Goal: Find specific page/section: Find specific page/section

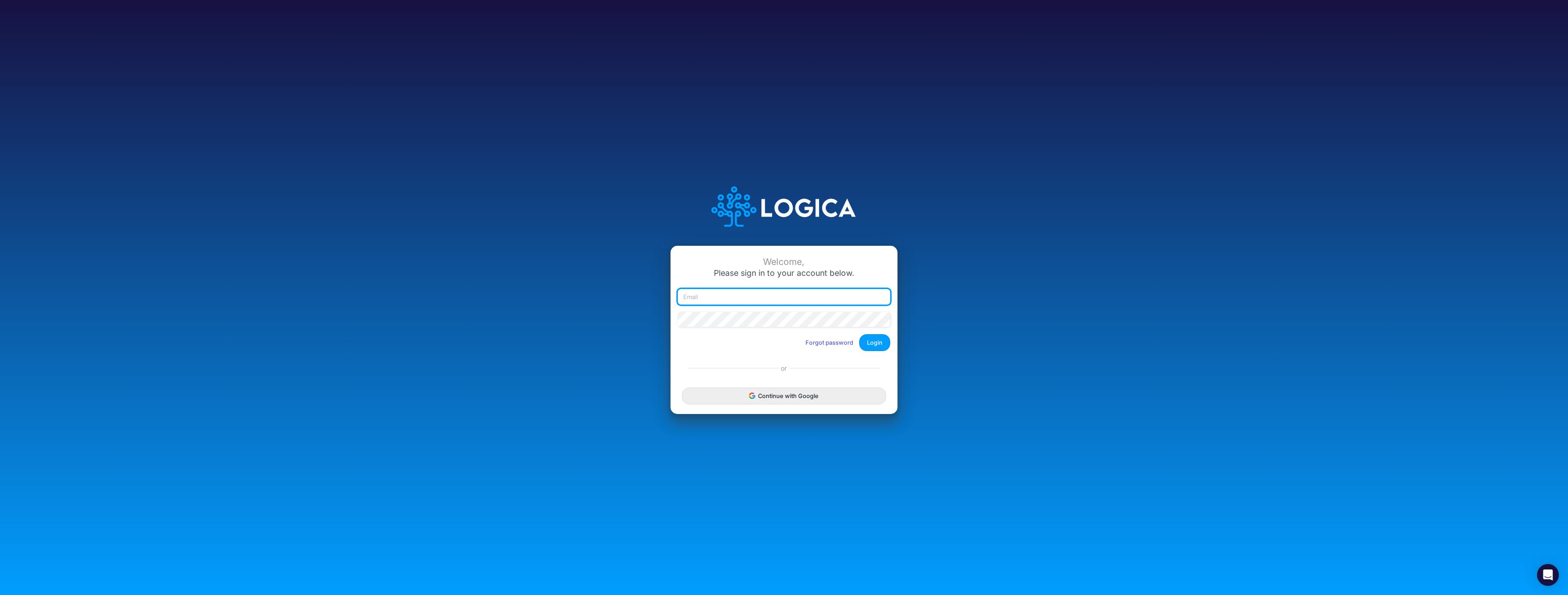
type input "mhaywood@cquencehealth.com"
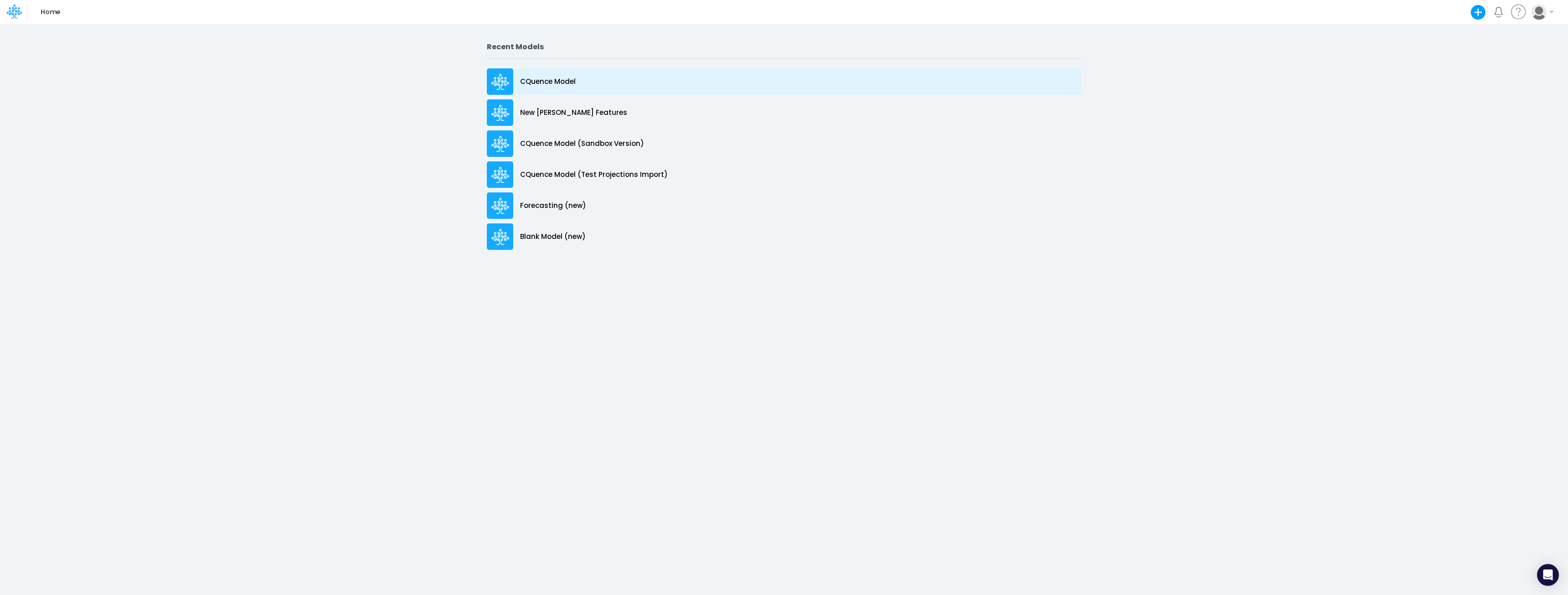
click at [545, 86] on p "CQuence Model" at bounding box center [547, 82] width 56 height 11
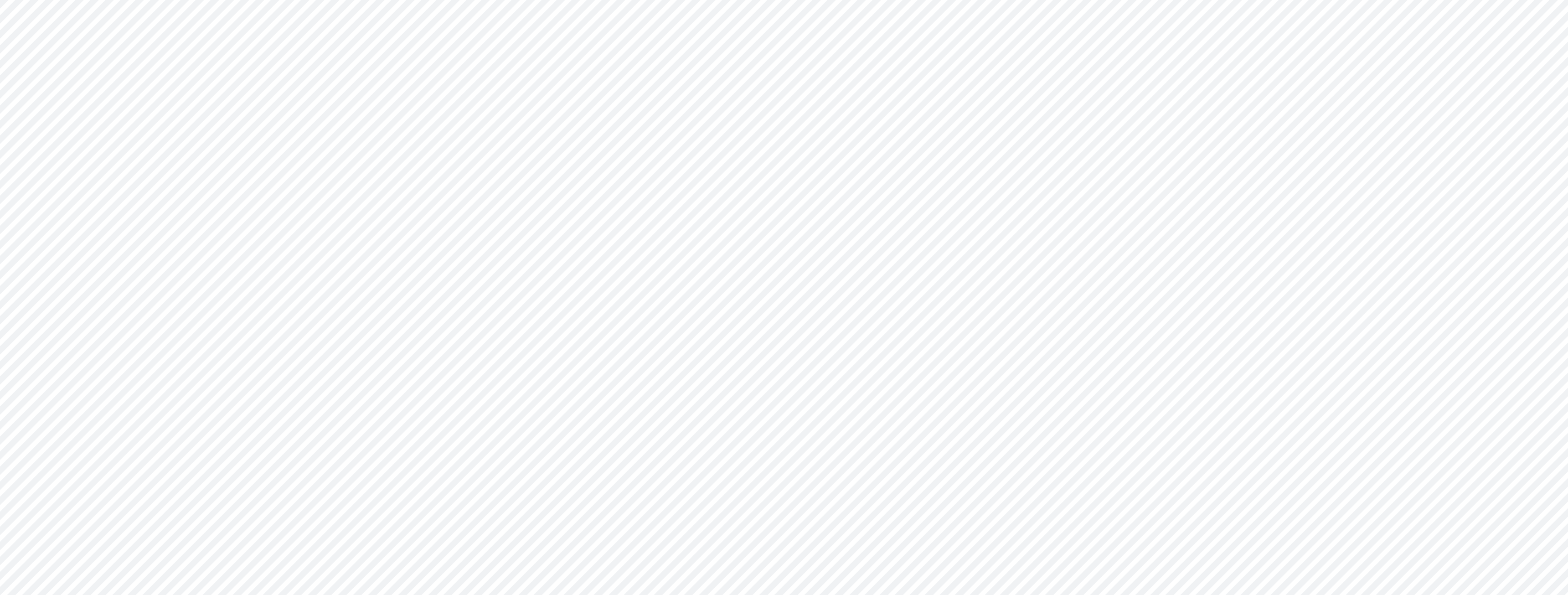
type input "Consolidated All by Month"
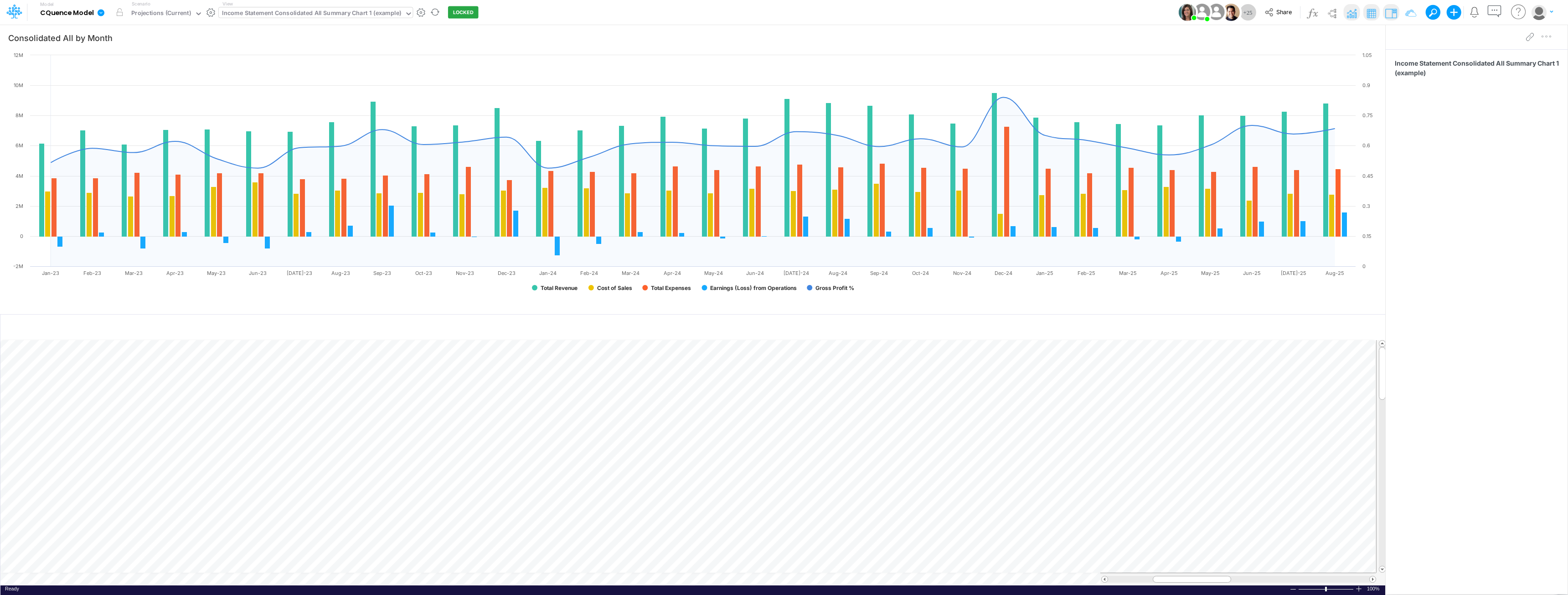
click at [363, 15] on div "Income Statement Consolidated All Summary Chart 1 (example)" at bounding box center [311, 14] width 179 height 11
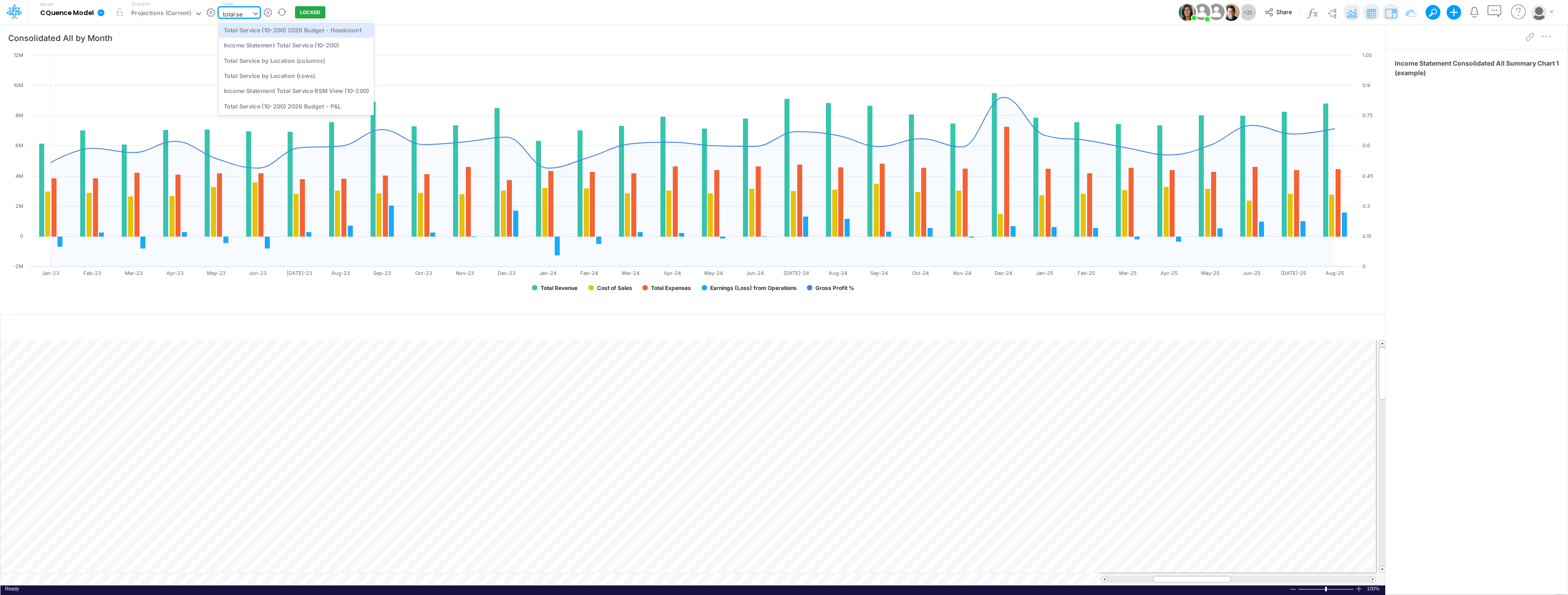
type input "total ser"
click at [322, 46] on div "Income Statement Total Service (10-200)" at bounding box center [296, 46] width 155 height 15
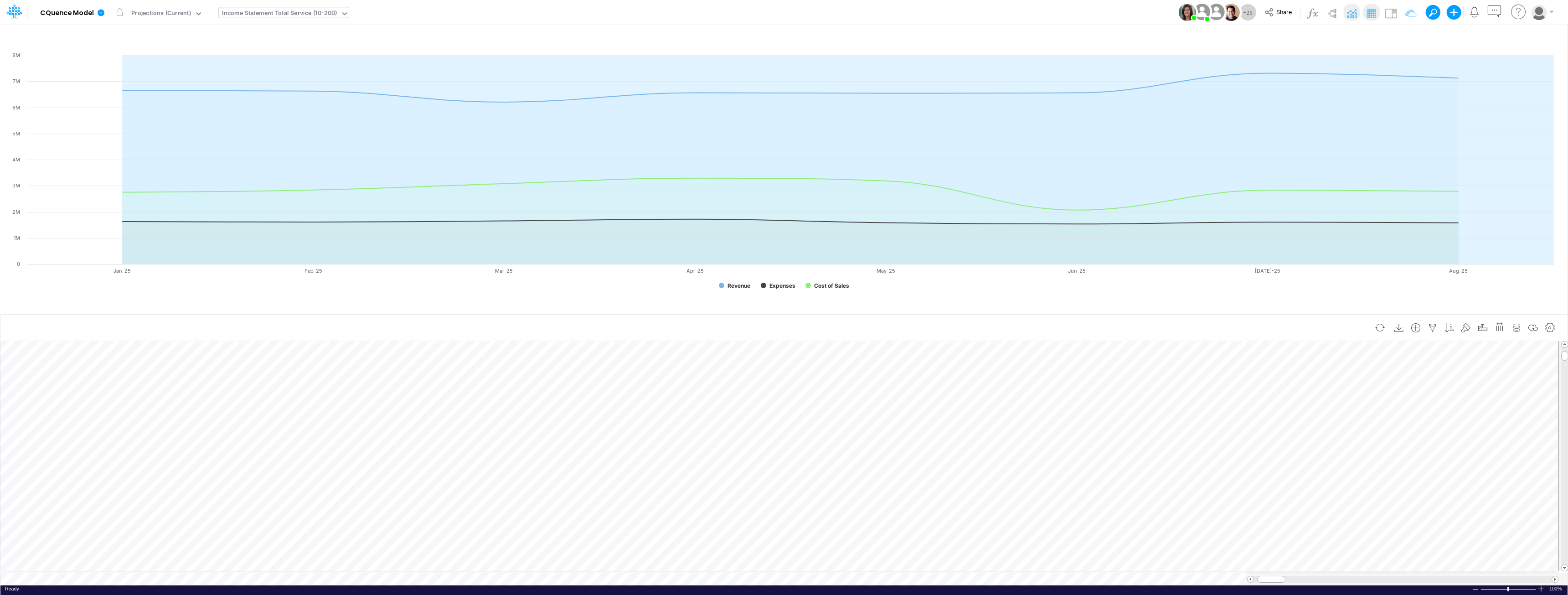
scroll to position [5, 0]
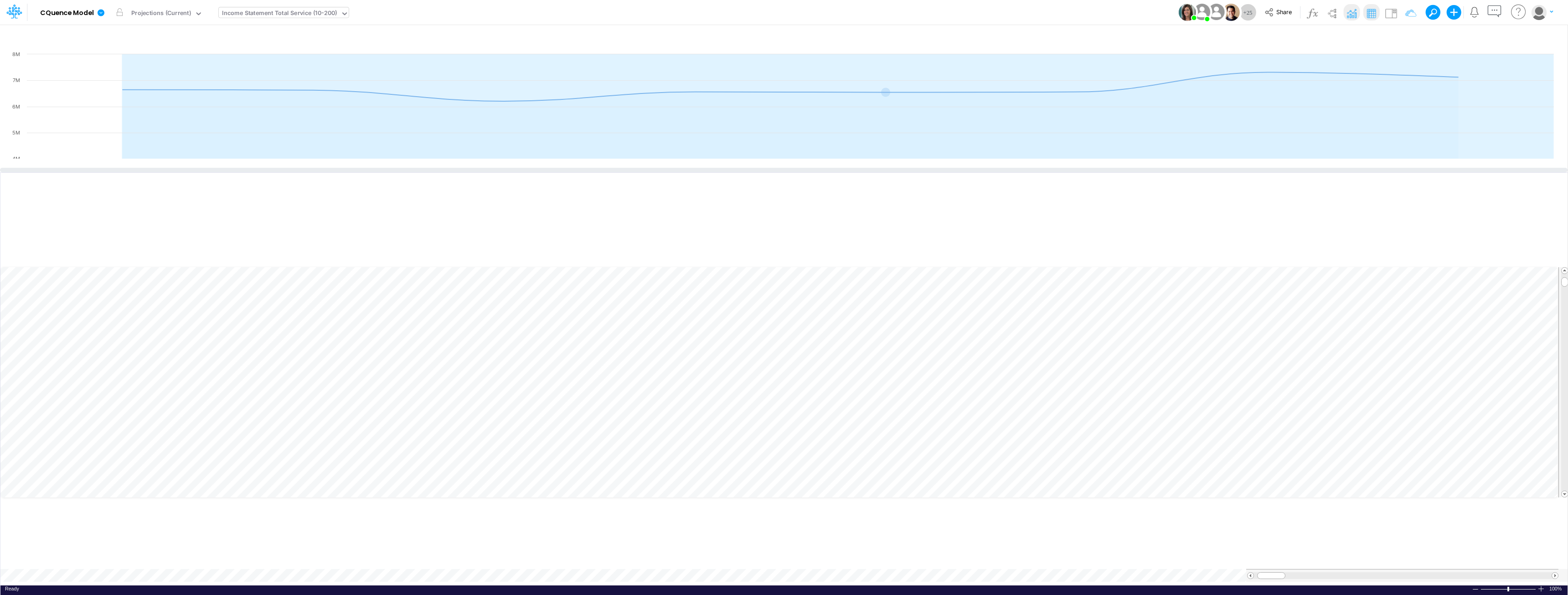
drag, startPoint x: 889, startPoint y: 311, endPoint x: 876, endPoint y: 137, distance: 174.5
click at [876, 168] on div at bounding box center [784, 170] width 1568 height 5
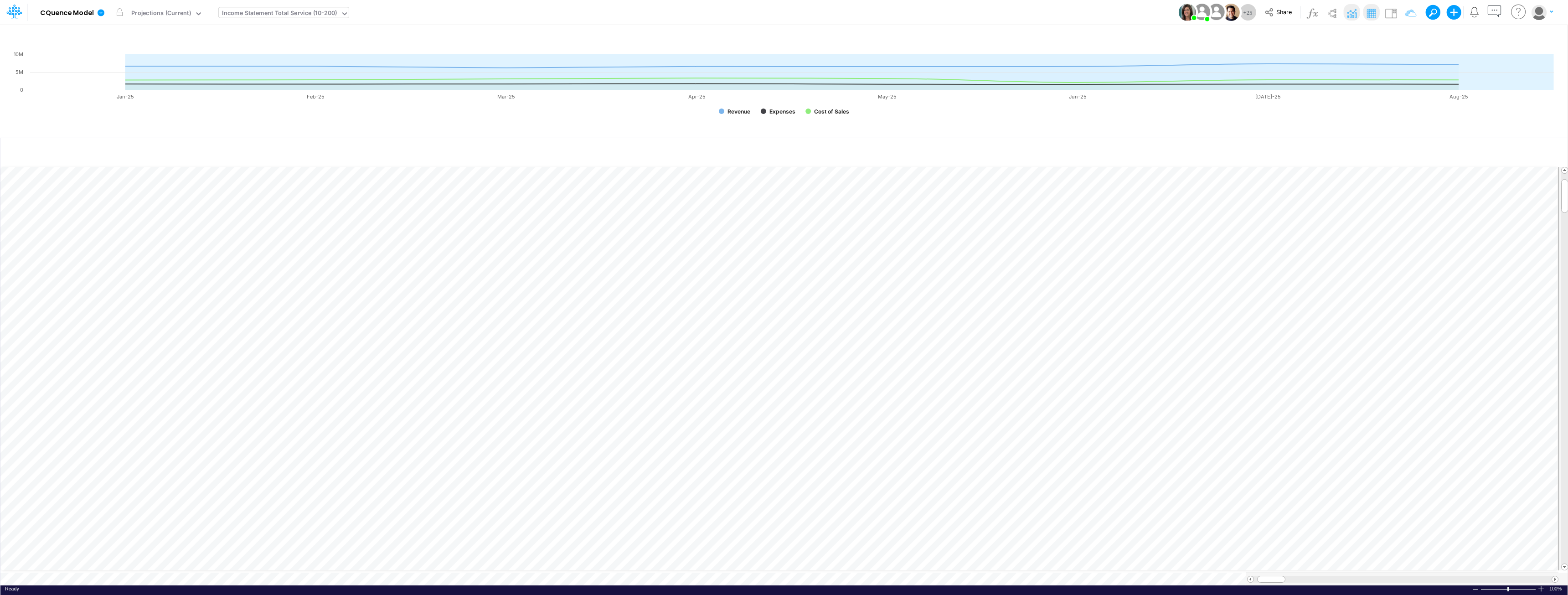
click at [289, 15] on div "Income Statement Total Service (10-200)" at bounding box center [279, 14] width 115 height 11
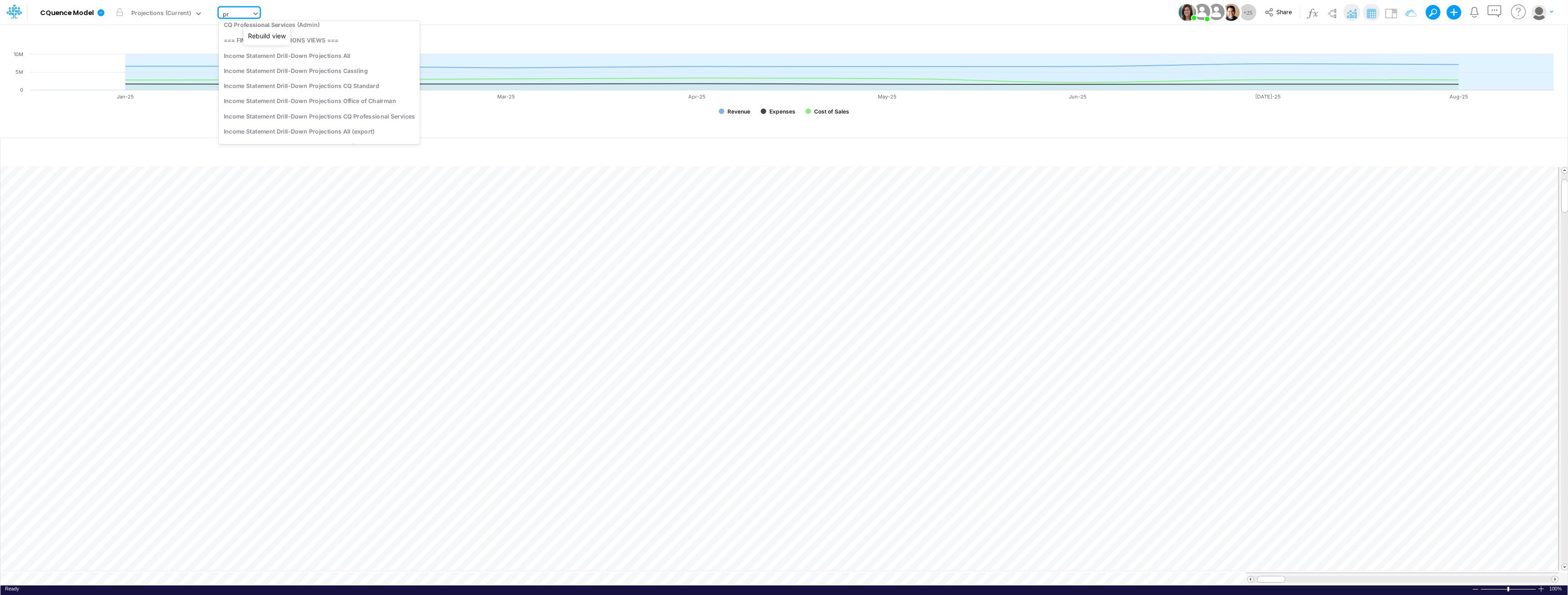
scroll to position [39, 0]
type input "proj"
click at [314, 62] on div "Income Statement Drill-Down Projections Cassling" at bounding box center [319, 60] width 201 height 15
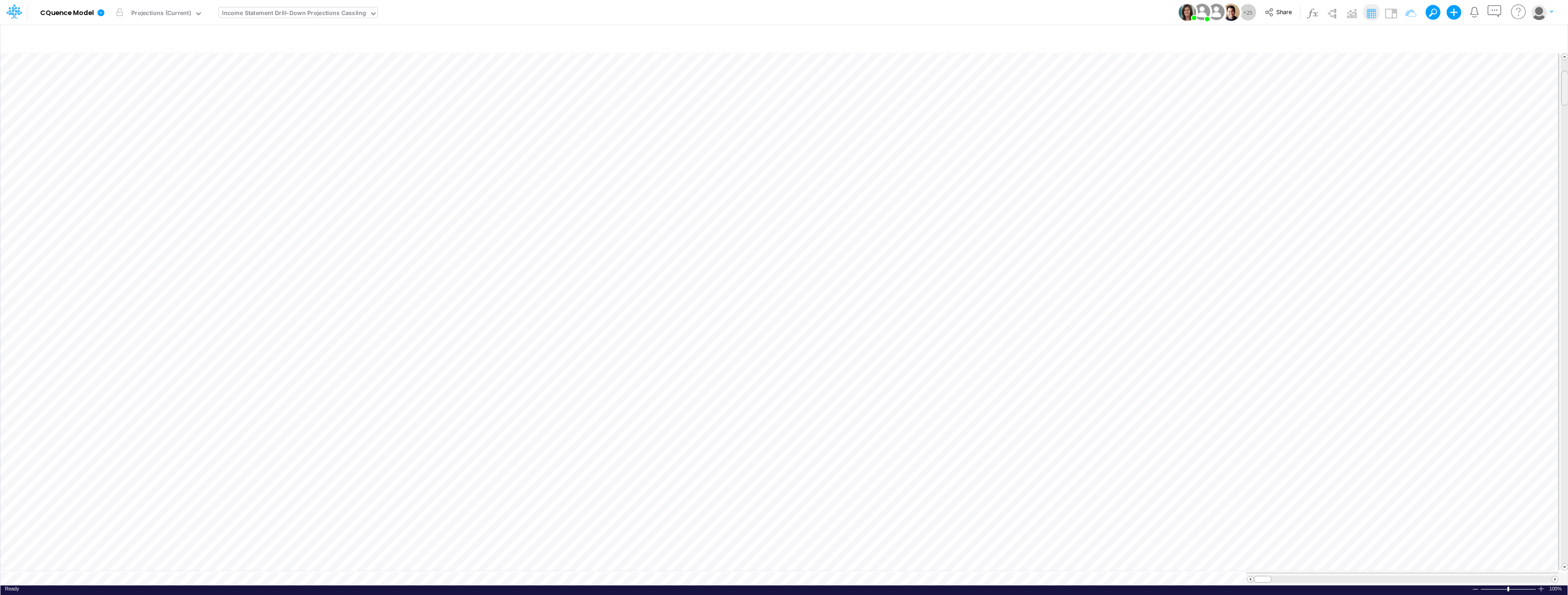
scroll to position [5, 0]
drag, startPoint x: 1564, startPoint y: 115, endPoint x: 1579, endPoint y: -40, distance: 155.7
click at [1568, 0] on html "Model CQuence Model Edit model settings Duplicate Import QuickBooks QuickBooks …" at bounding box center [784, 297] width 1568 height 595
